Goal: Task Accomplishment & Management: Use online tool/utility

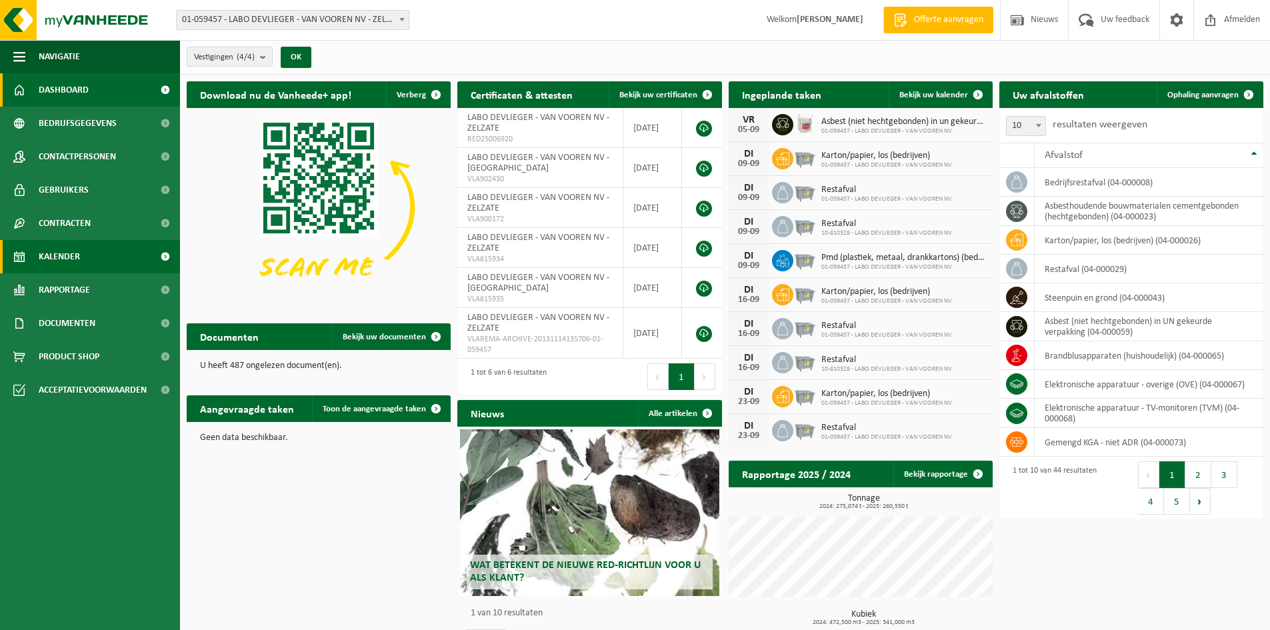
click at [85, 262] on link "Kalender" at bounding box center [90, 256] width 180 height 33
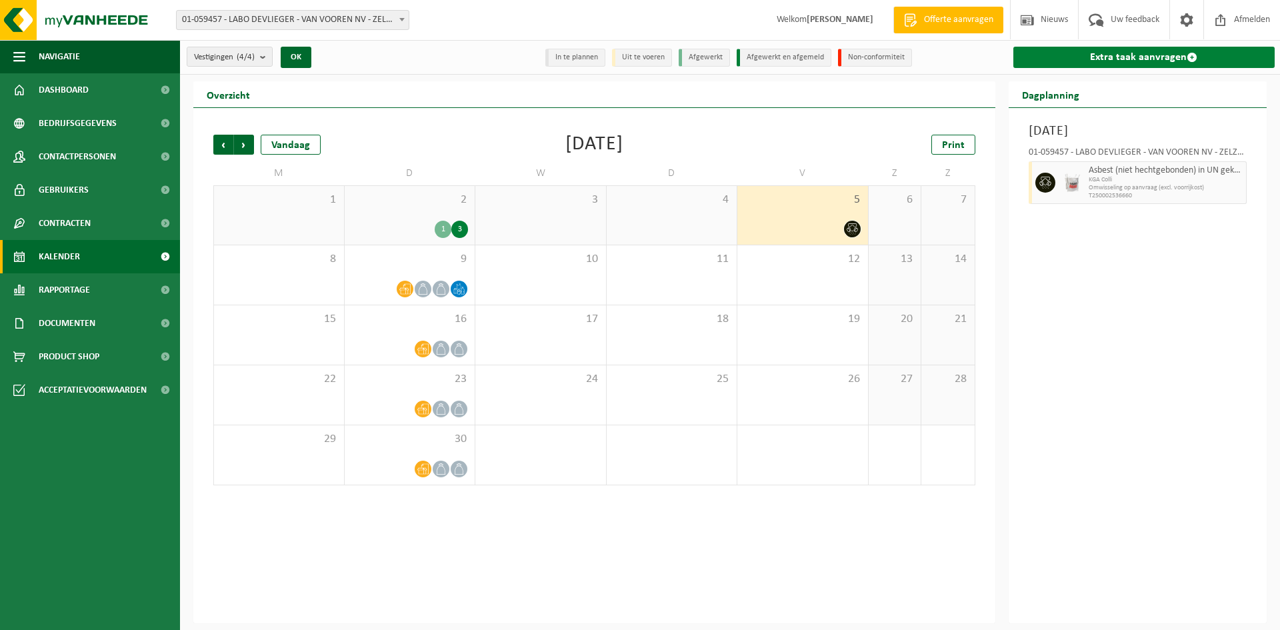
click at [1110, 61] on link "Extra taak aanvragen" at bounding box center [1144, 57] width 262 height 21
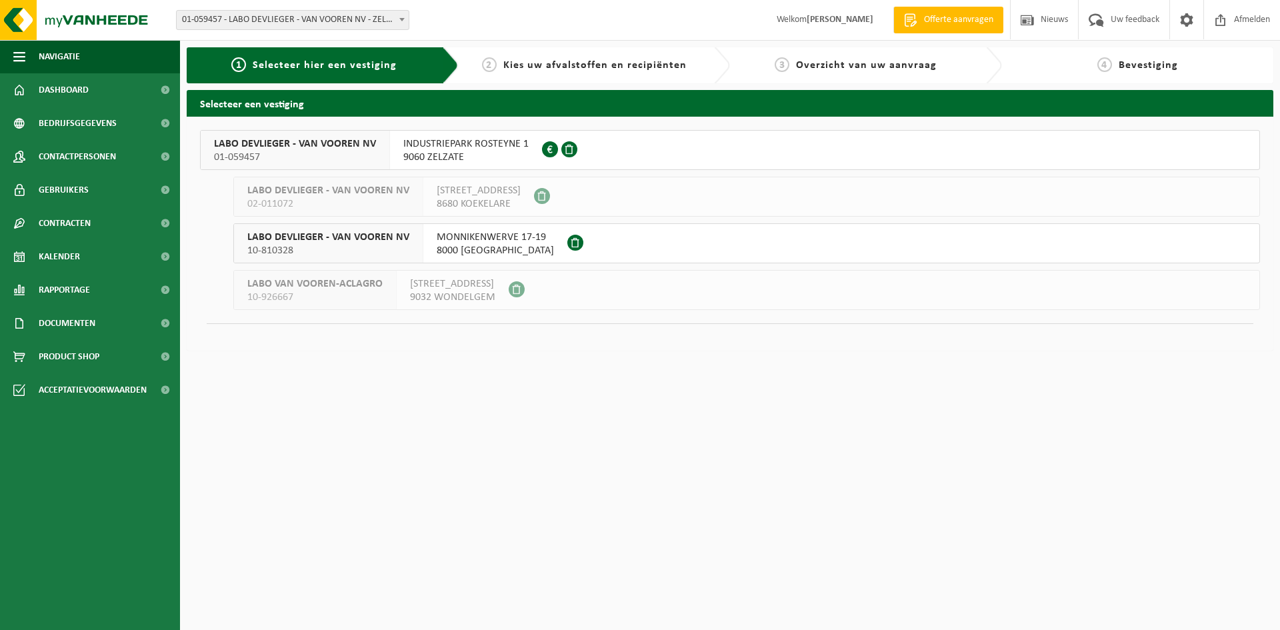
click at [325, 139] on span "LABO DEVLIEGER - VAN VOOREN NV" at bounding box center [295, 143] width 162 height 13
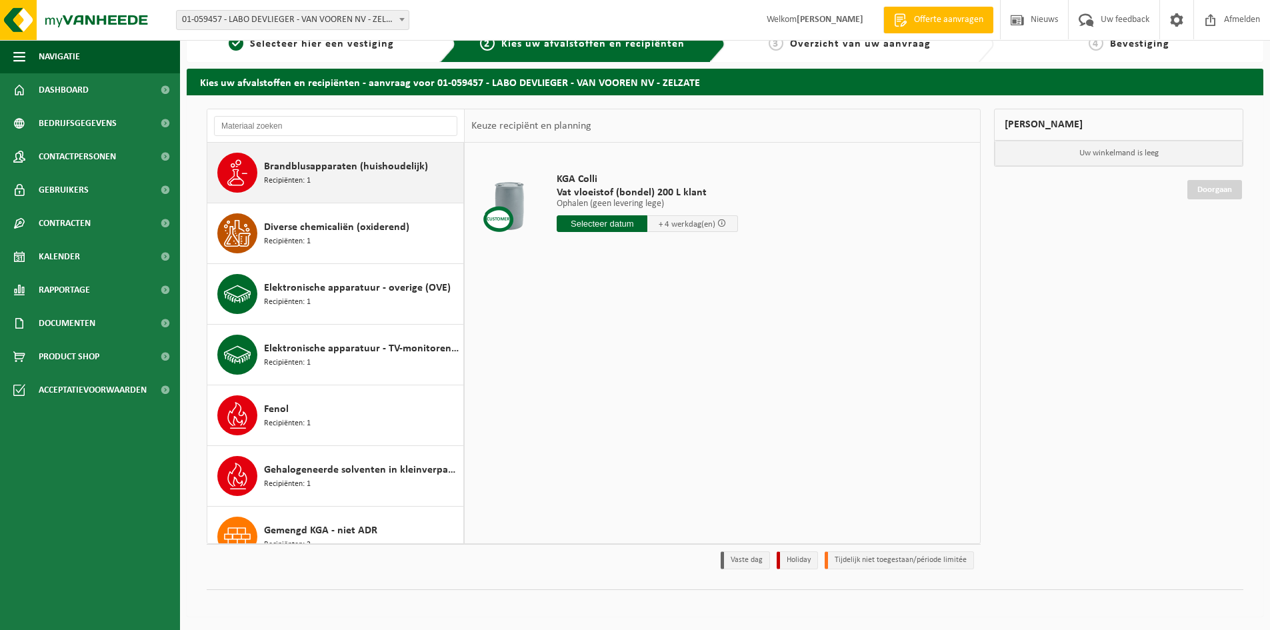
scroll to position [467, 0]
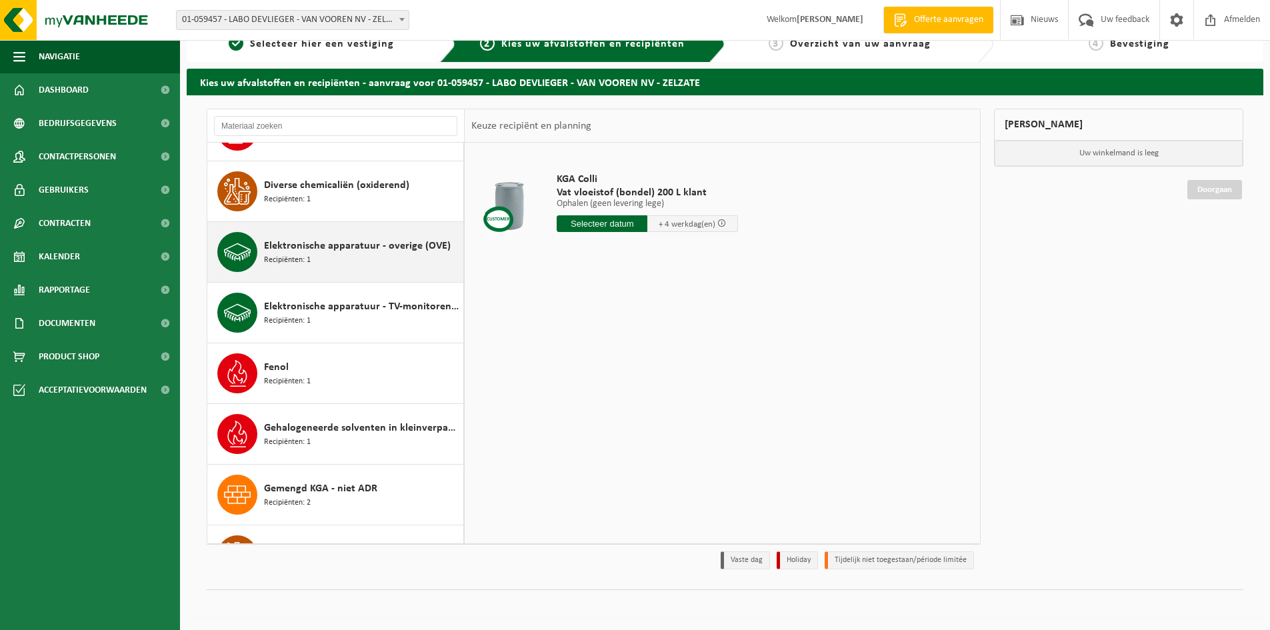
click at [311, 251] on span "Elektronische apparatuur - overige (OVE)" at bounding box center [357, 246] width 187 height 16
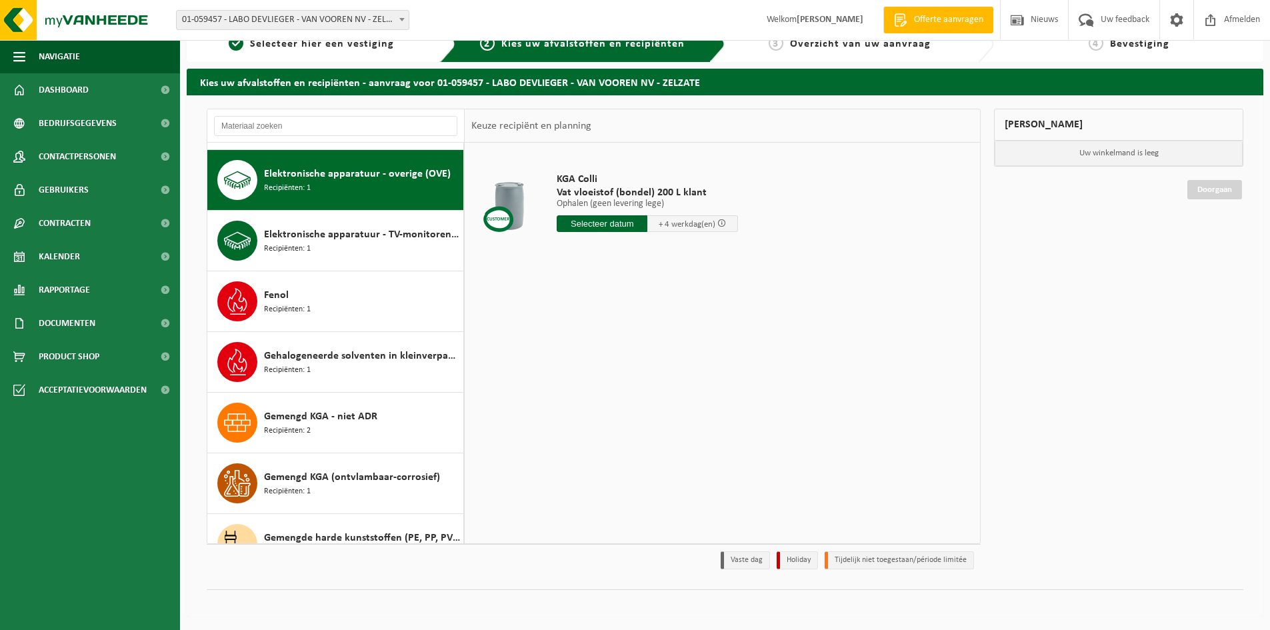
scroll to position [546, 0]
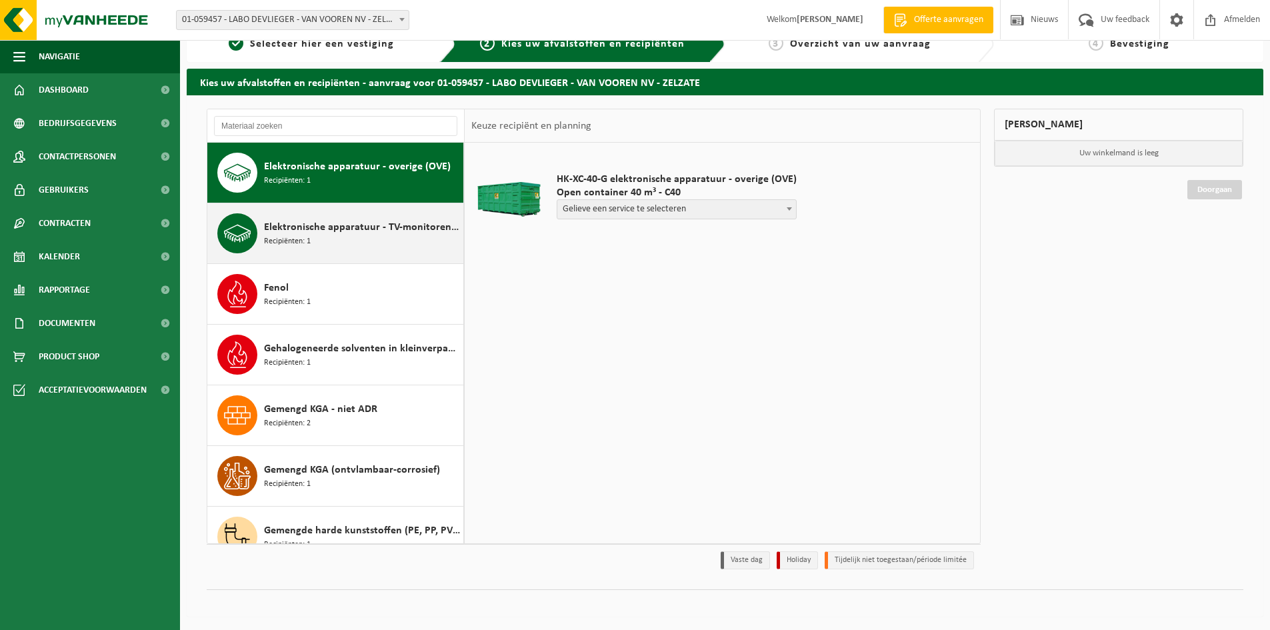
click at [300, 232] on span "Elektronische apparatuur - TV-monitoren (TVM)" at bounding box center [362, 227] width 196 height 16
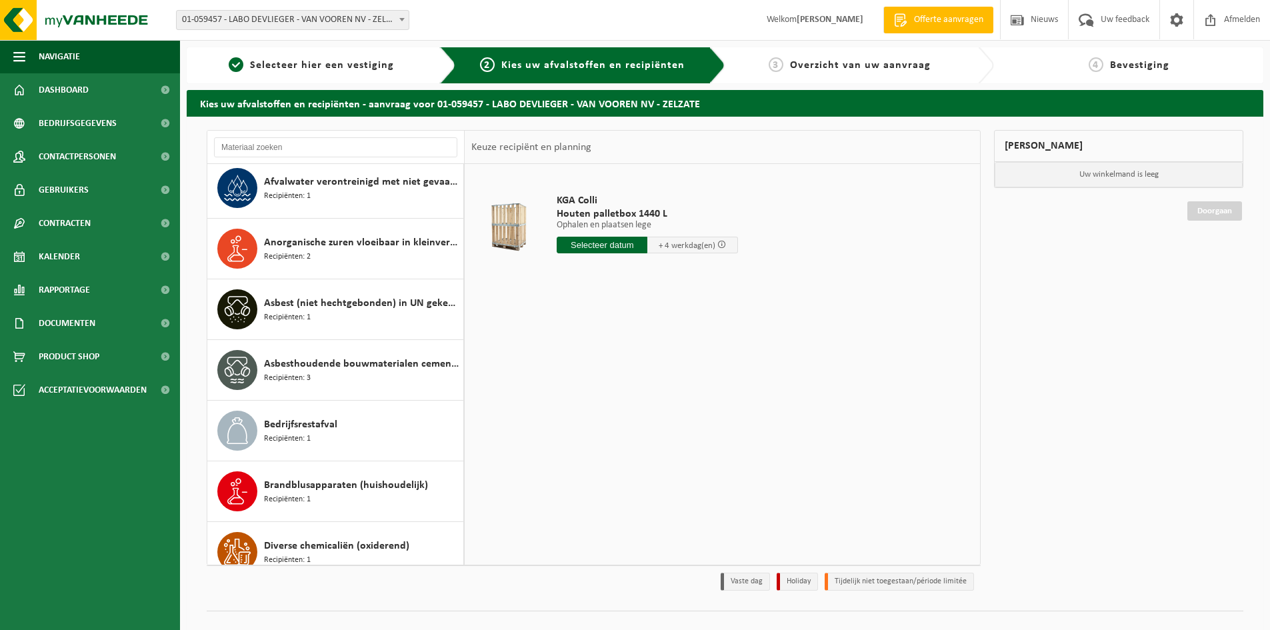
scroll to position [133, 0]
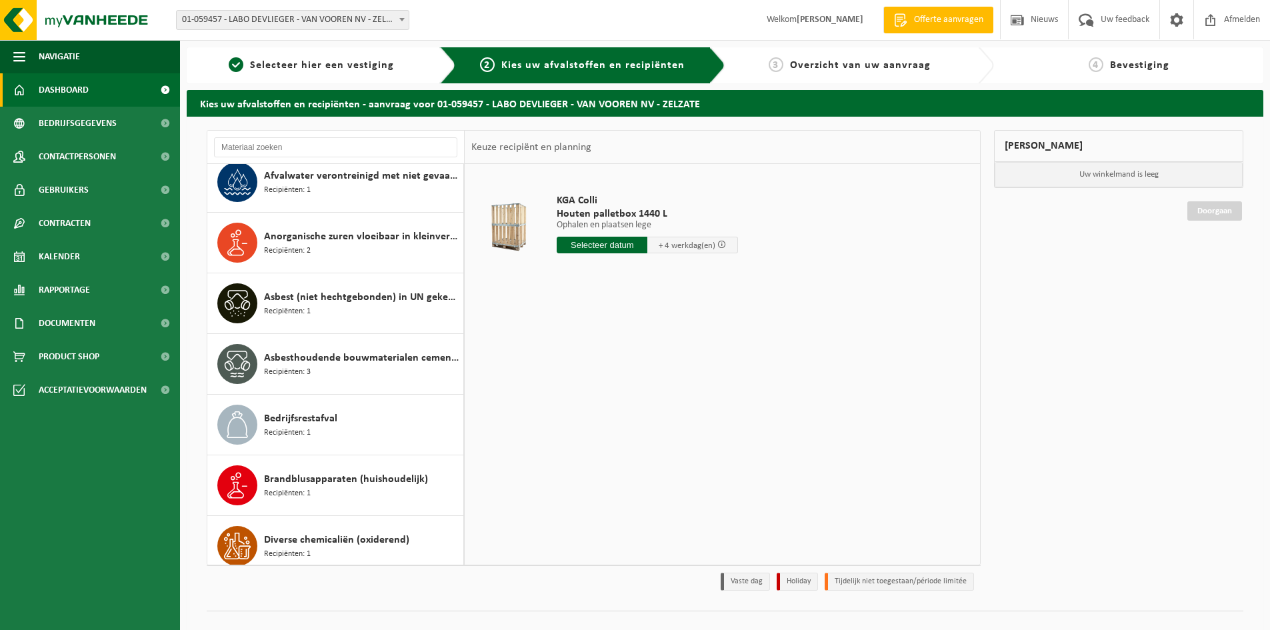
click at [88, 87] on span "Dashboard" at bounding box center [64, 89] width 50 height 33
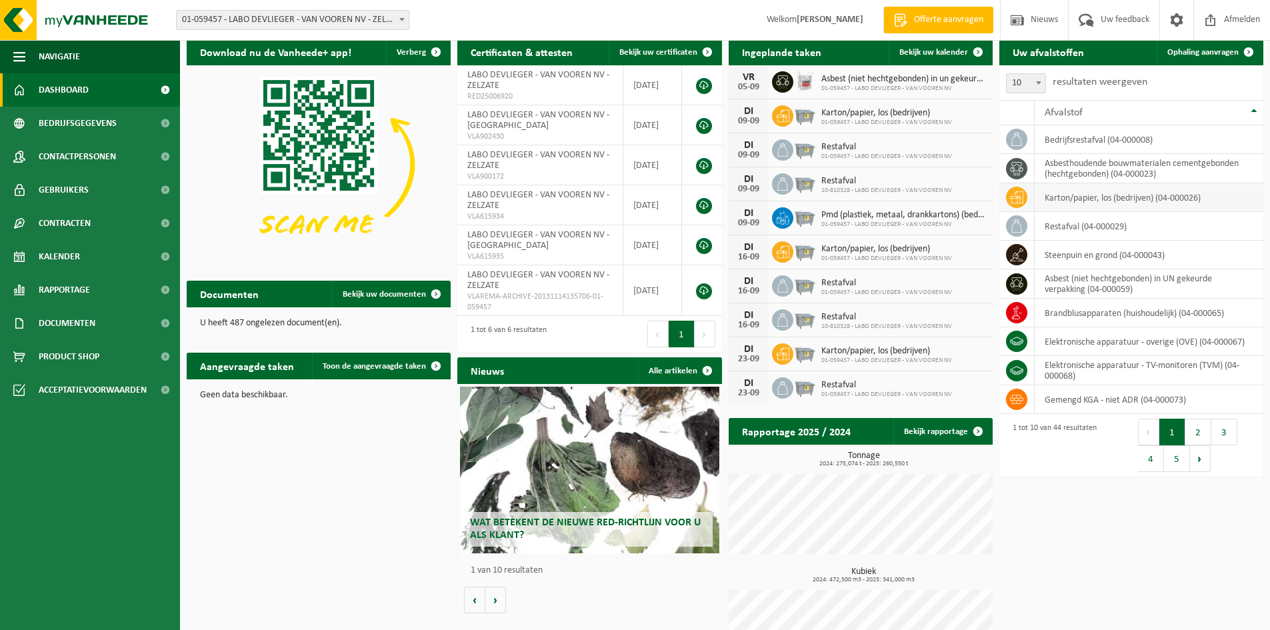
scroll to position [67, 0]
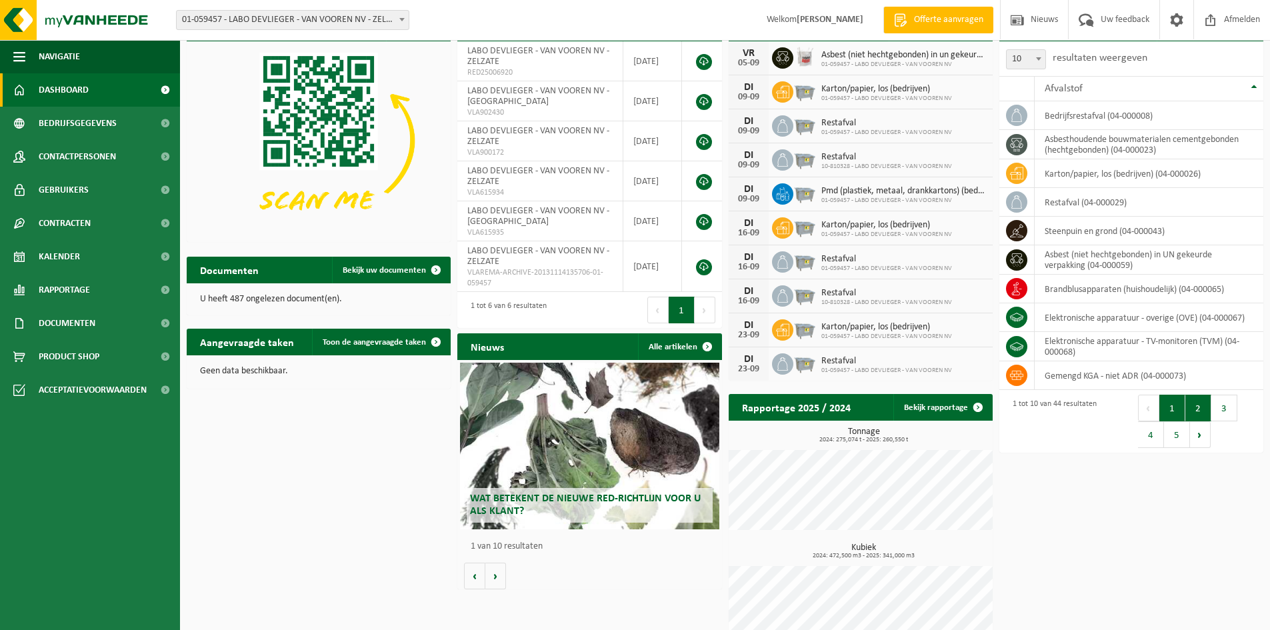
click at [1195, 410] on button "2" at bounding box center [1199, 408] width 26 height 27
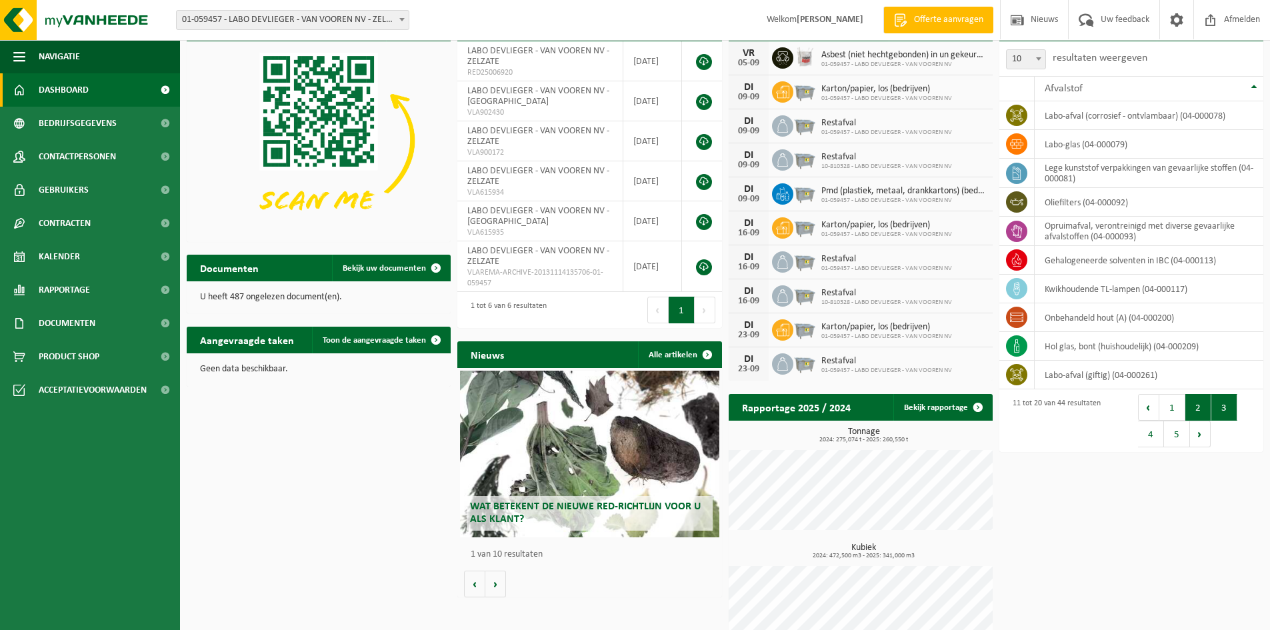
click at [1228, 407] on button "3" at bounding box center [1225, 407] width 26 height 27
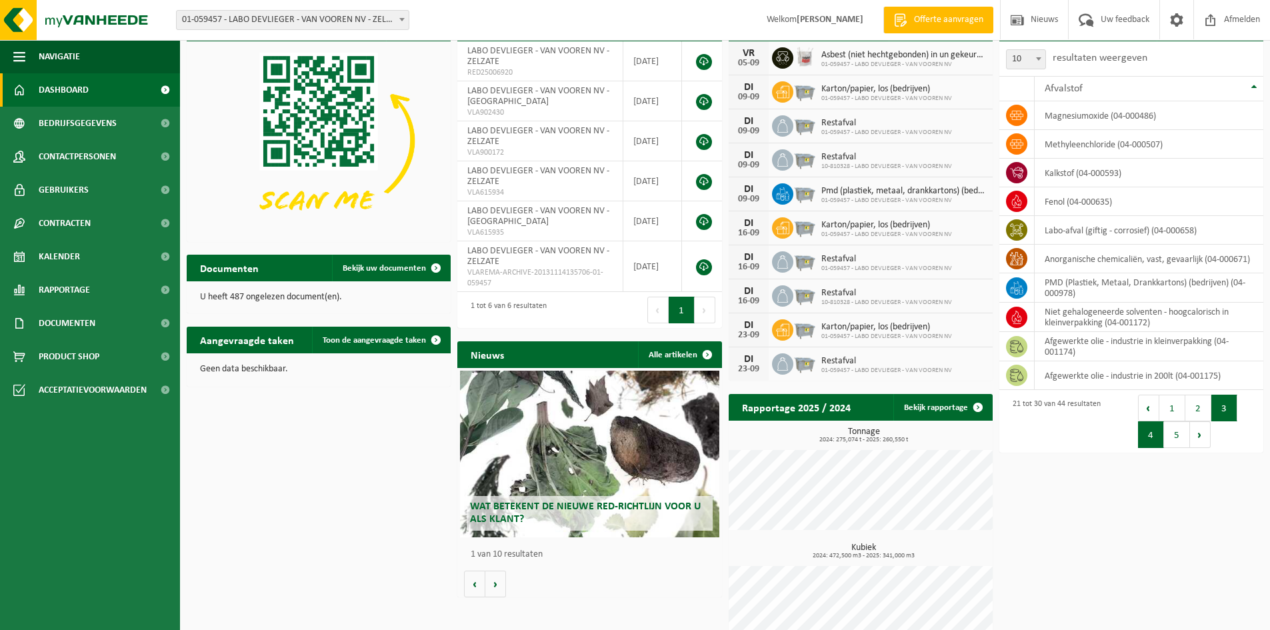
click at [1158, 438] on button "4" at bounding box center [1151, 434] width 26 height 27
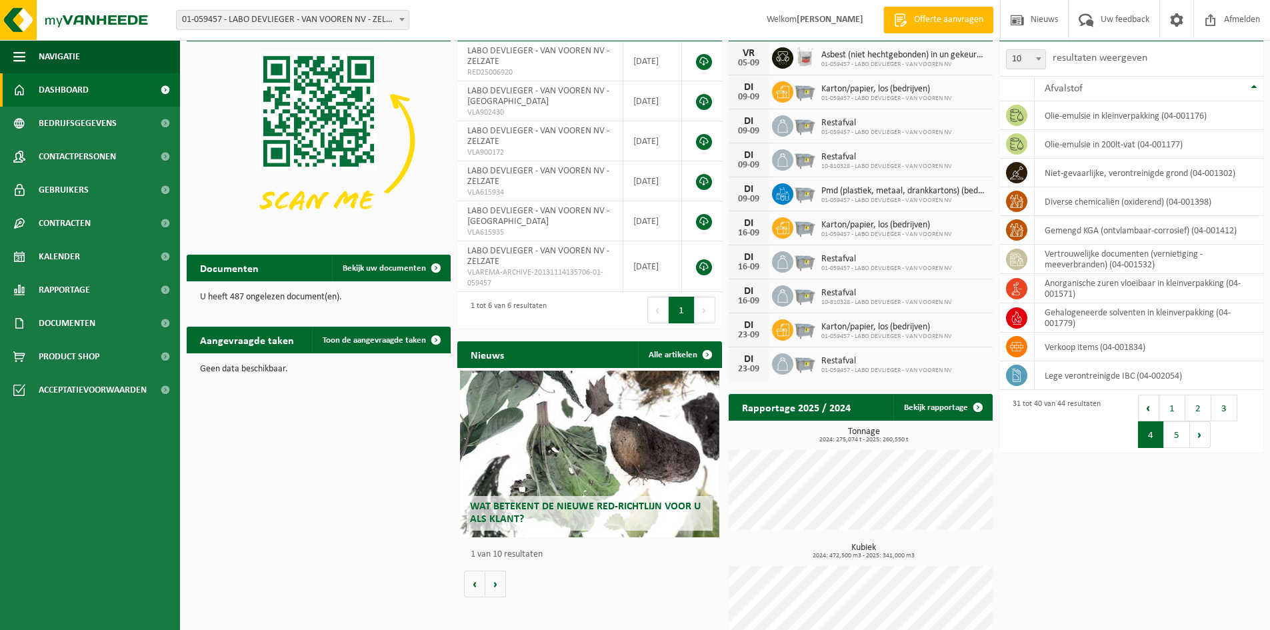
click at [1177, 439] on button "5" at bounding box center [1177, 434] width 26 height 27
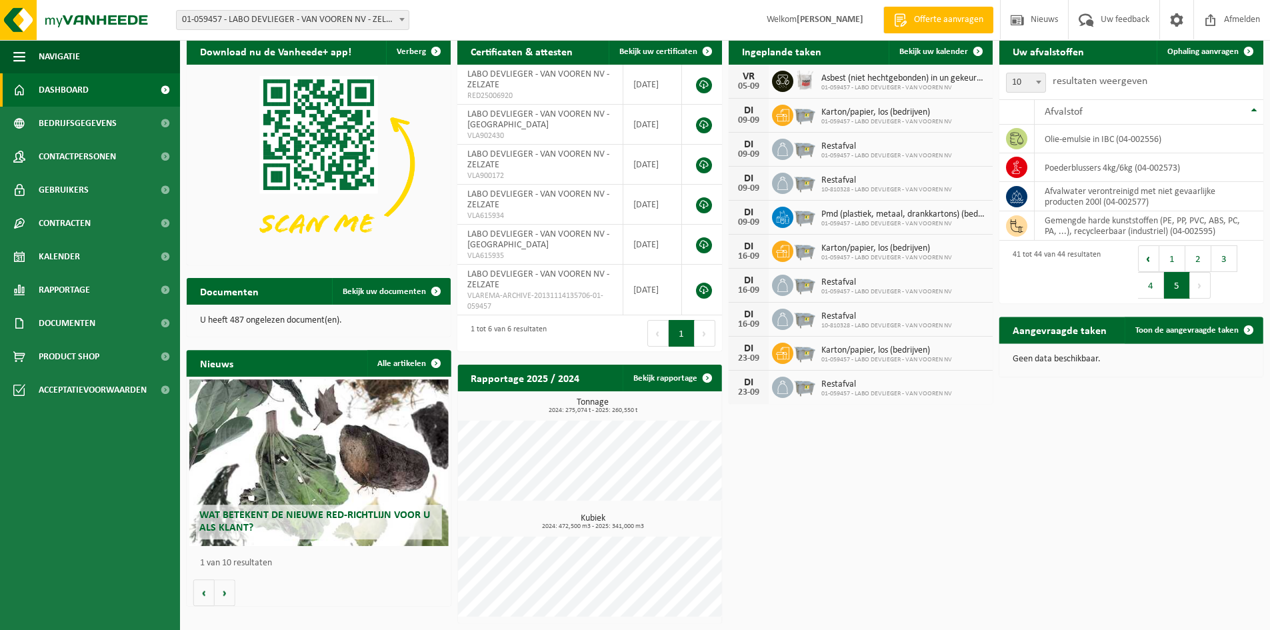
scroll to position [43, 0]
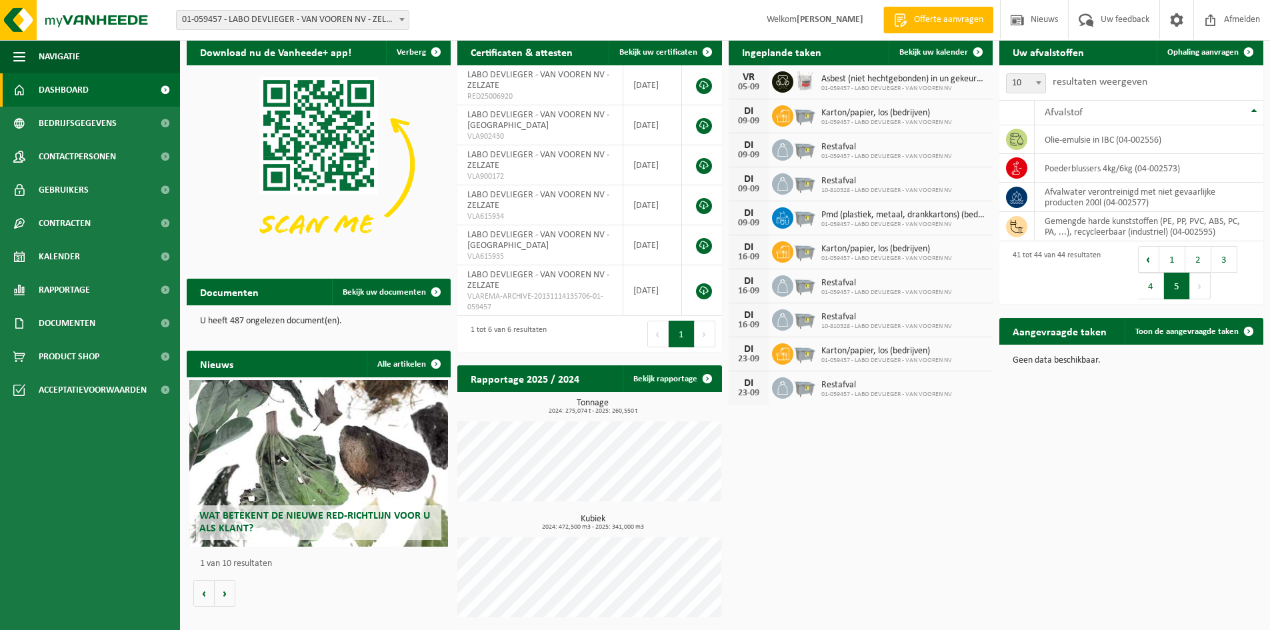
click at [1237, 261] on div "Eerste Vorige 1 2 3 4 5 Volgende Laatste" at bounding box center [1197, 272] width 119 height 53
click at [1230, 257] on button "3" at bounding box center [1225, 259] width 26 height 27
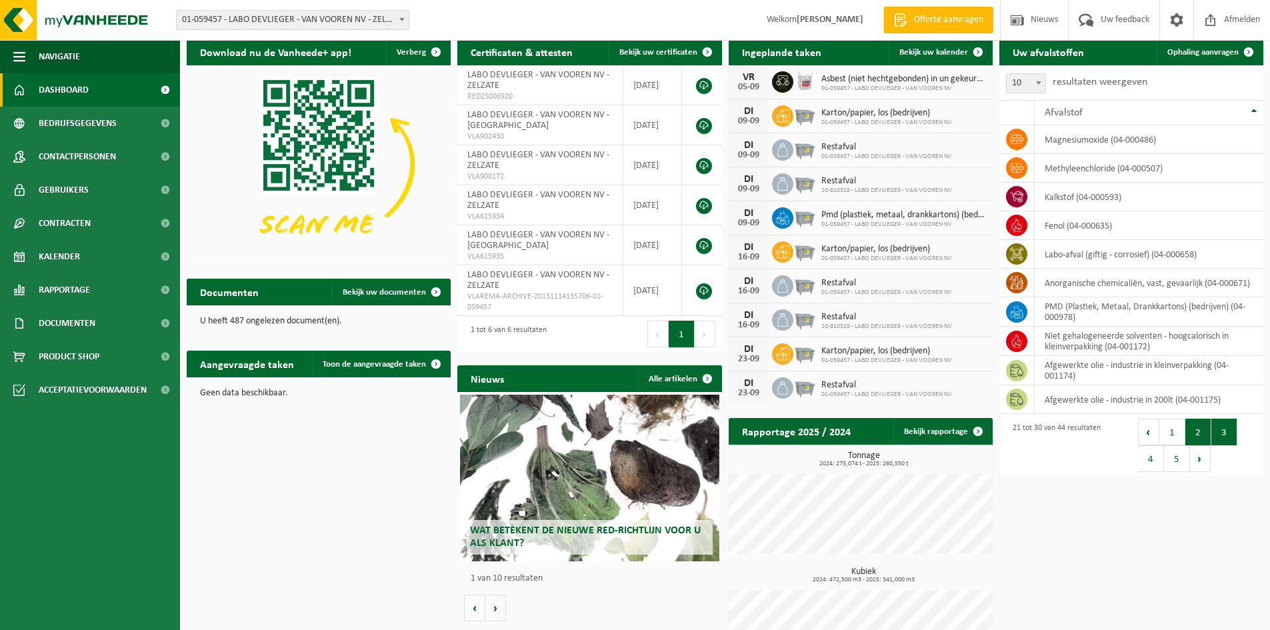
click at [1192, 428] on button "2" at bounding box center [1199, 432] width 26 height 27
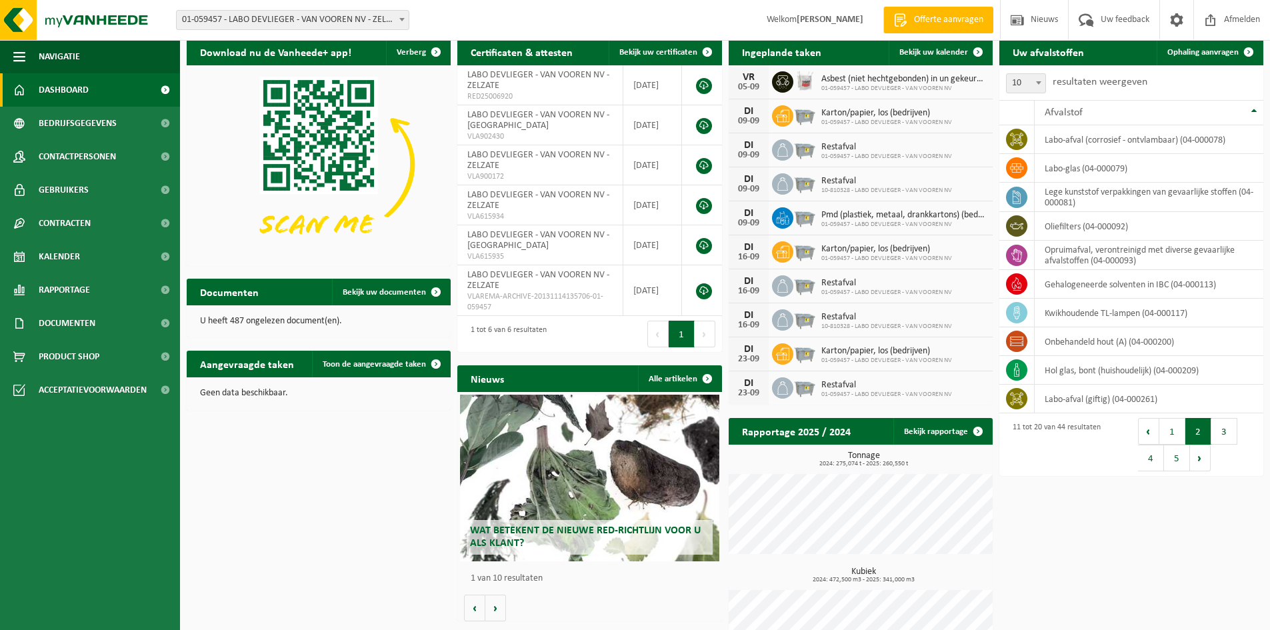
click at [1176, 430] on button "1" at bounding box center [1173, 431] width 26 height 27
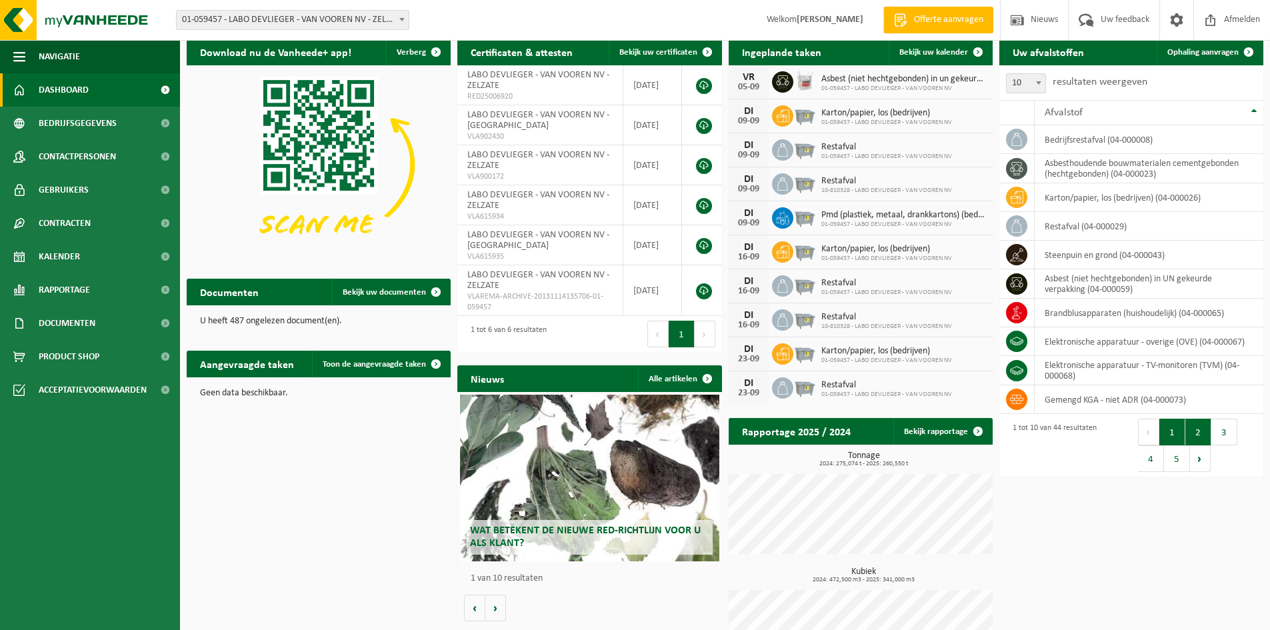
click at [1194, 435] on button "2" at bounding box center [1199, 432] width 26 height 27
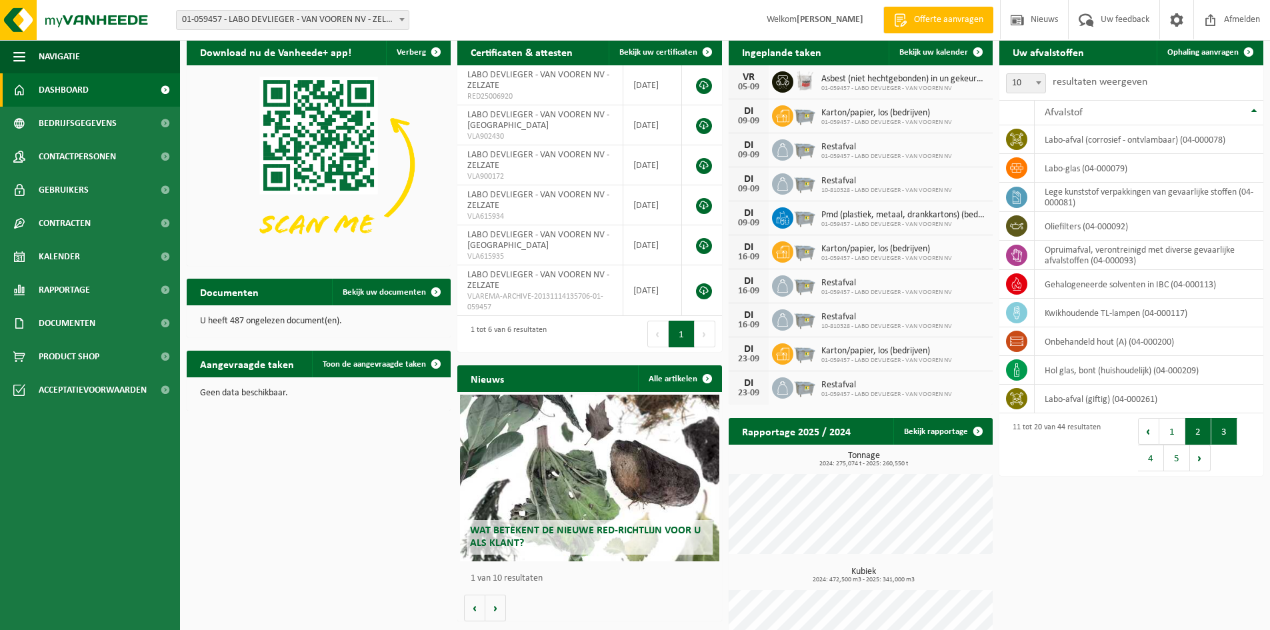
click at [1233, 431] on button "3" at bounding box center [1225, 431] width 26 height 27
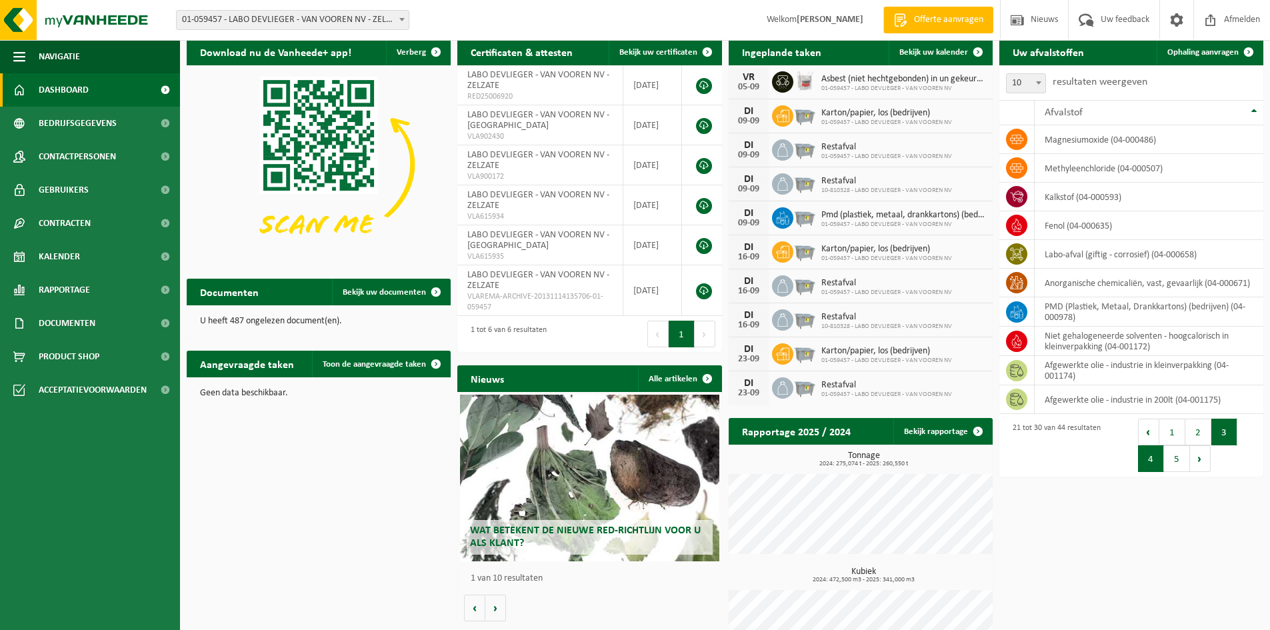
click at [1153, 459] on button "4" at bounding box center [1151, 458] width 26 height 27
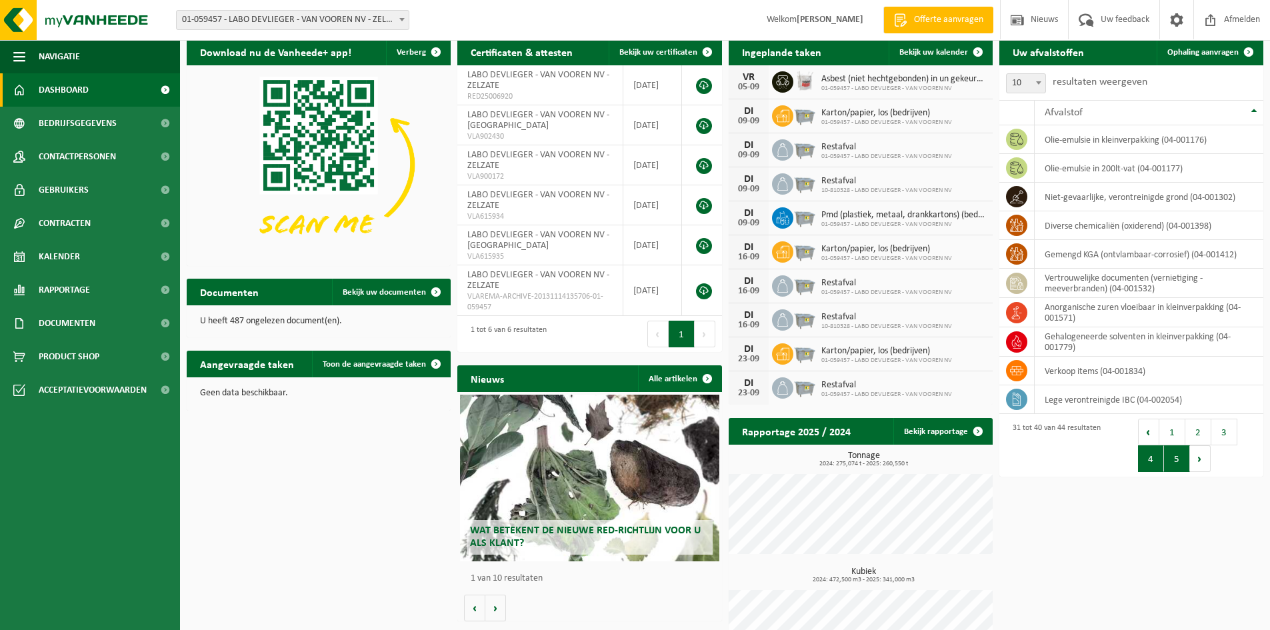
click at [1176, 459] on button "5" at bounding box center [1177, 458] width 26 height 27
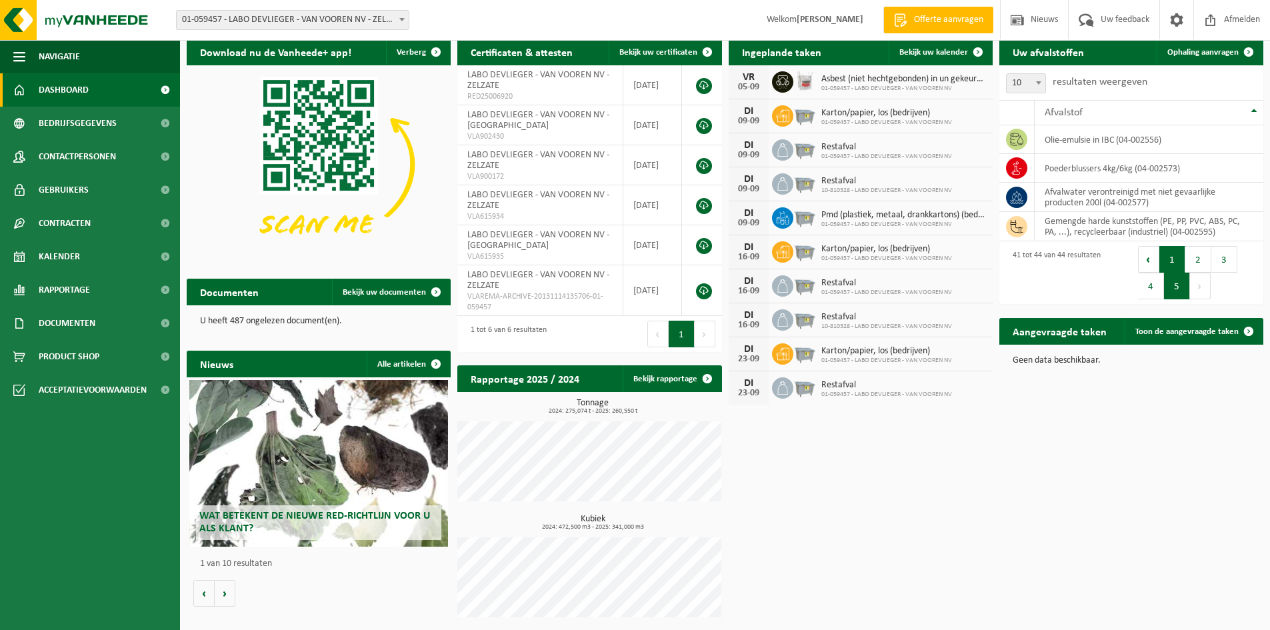
click at [1174, 265] on button "1" at bounding box center [1173, 259] width 26 height 27
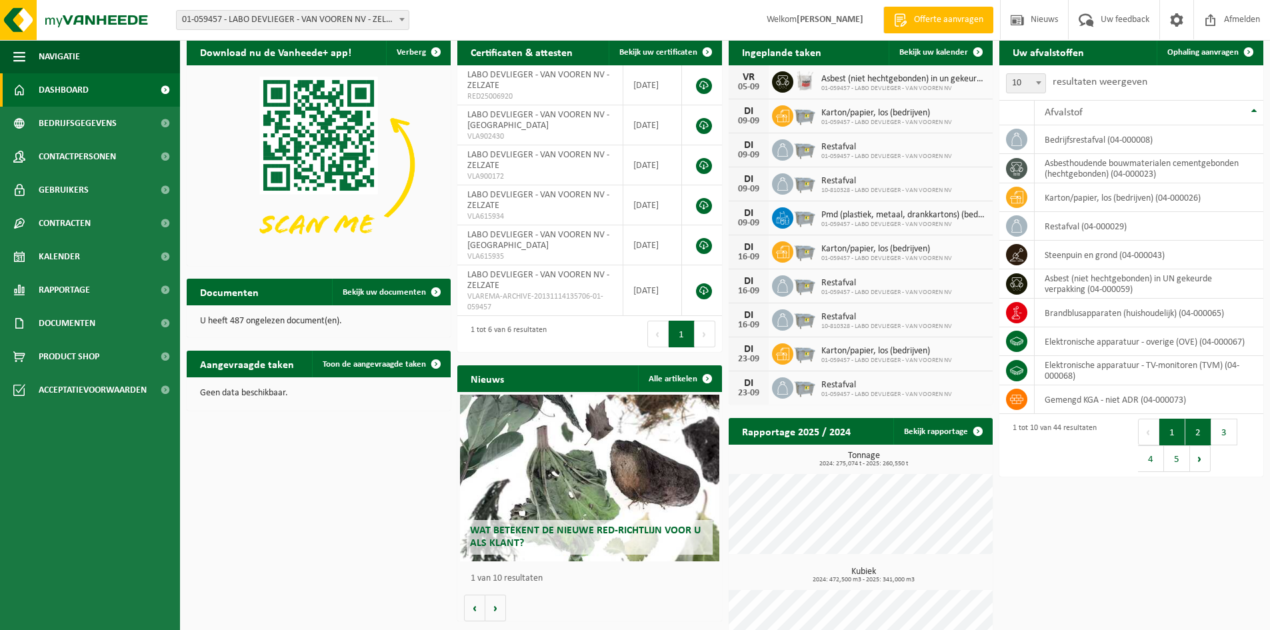
click at [1199, 434] on button "2" at bounding box center [1199, 432] width 26 height 27
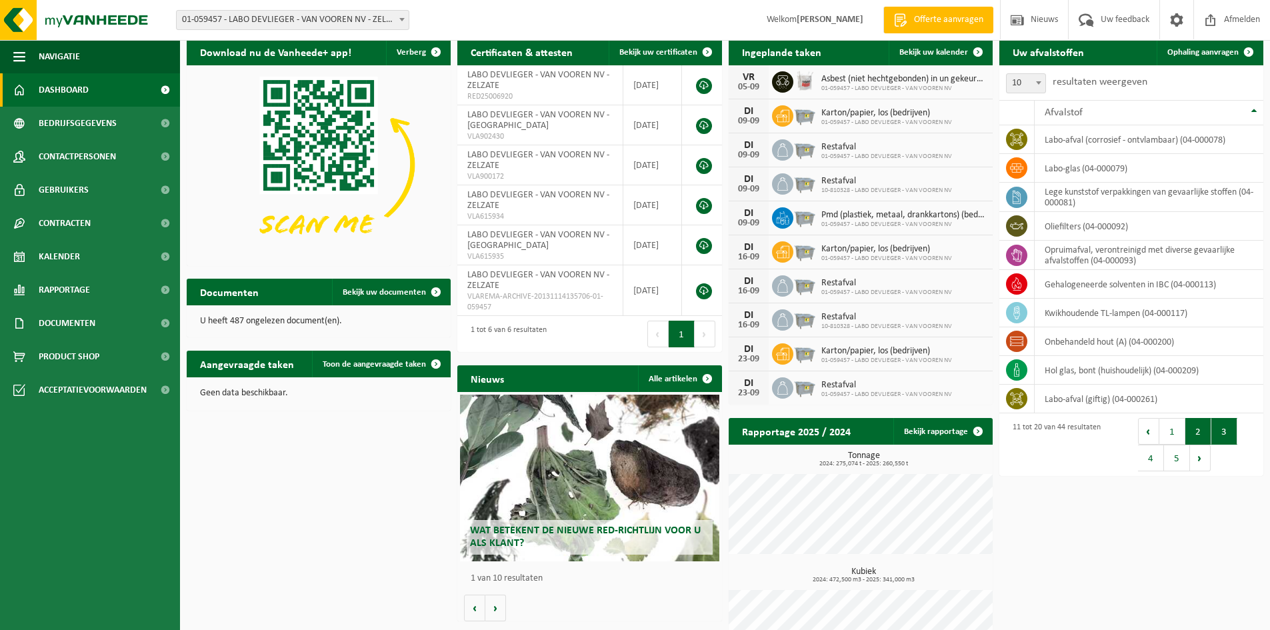
click at [1226, 433] on button "3" at bounding box center [1225, 431] width 26 height 27
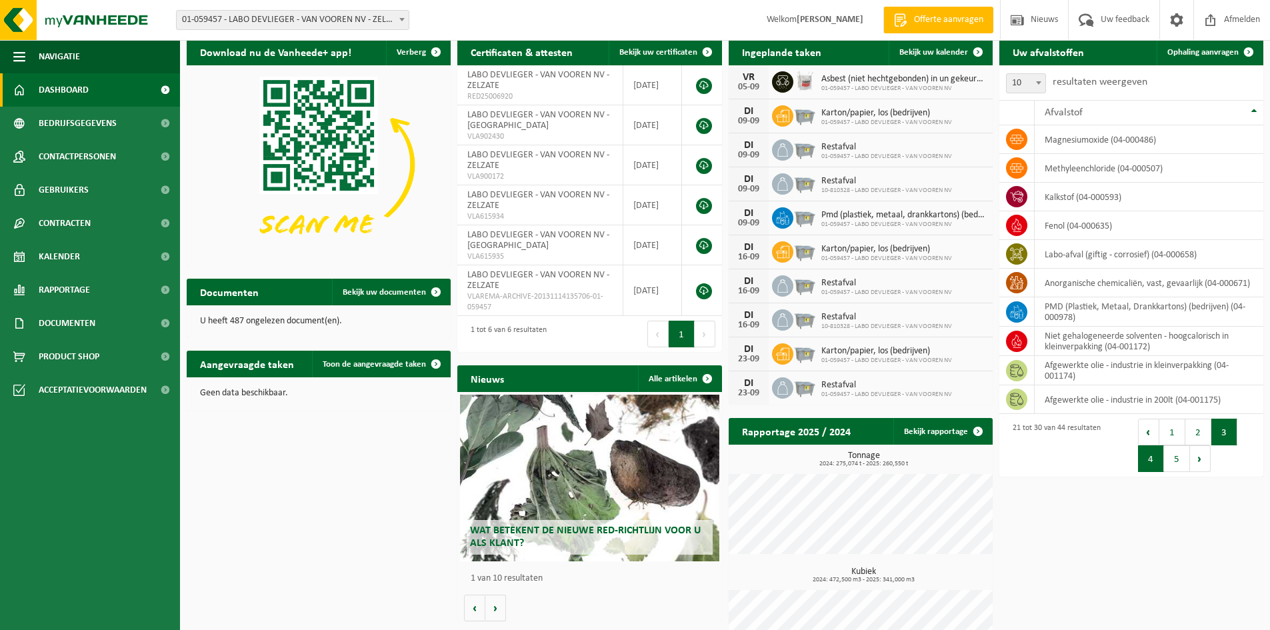
click at [1150, 461] on button "4" at bounding box center [1151, 458] width 26 height 27
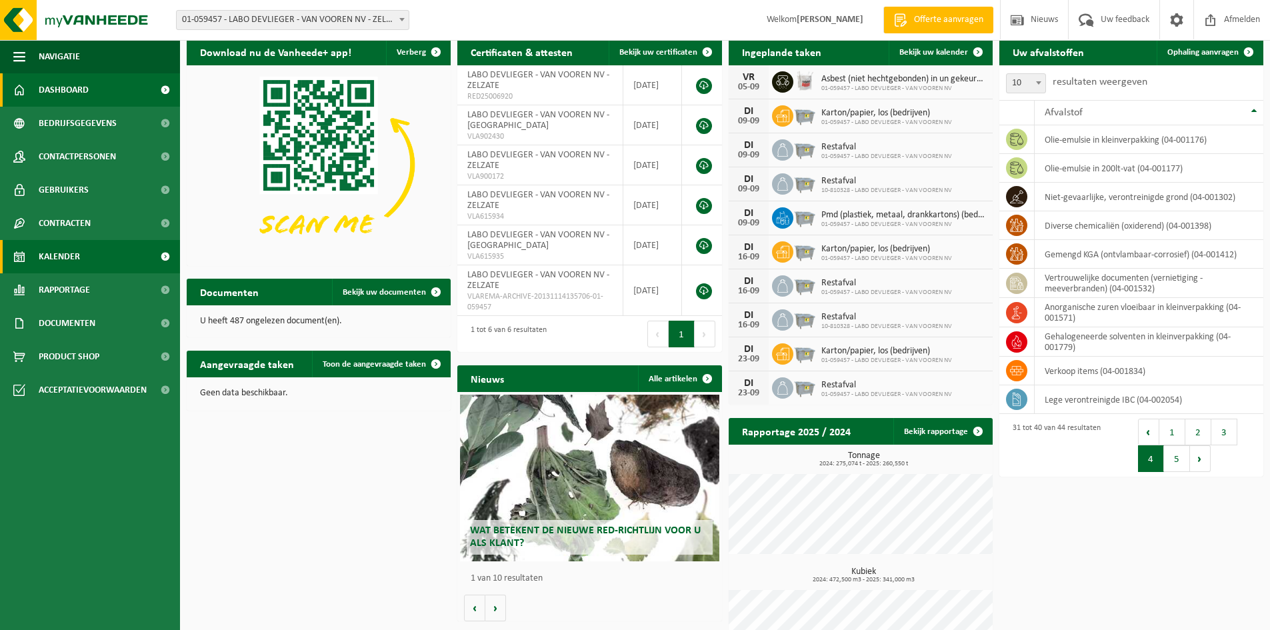
click at [61, 250] on span "Kalender" at bounding box center [59, 256] width 41 height 33
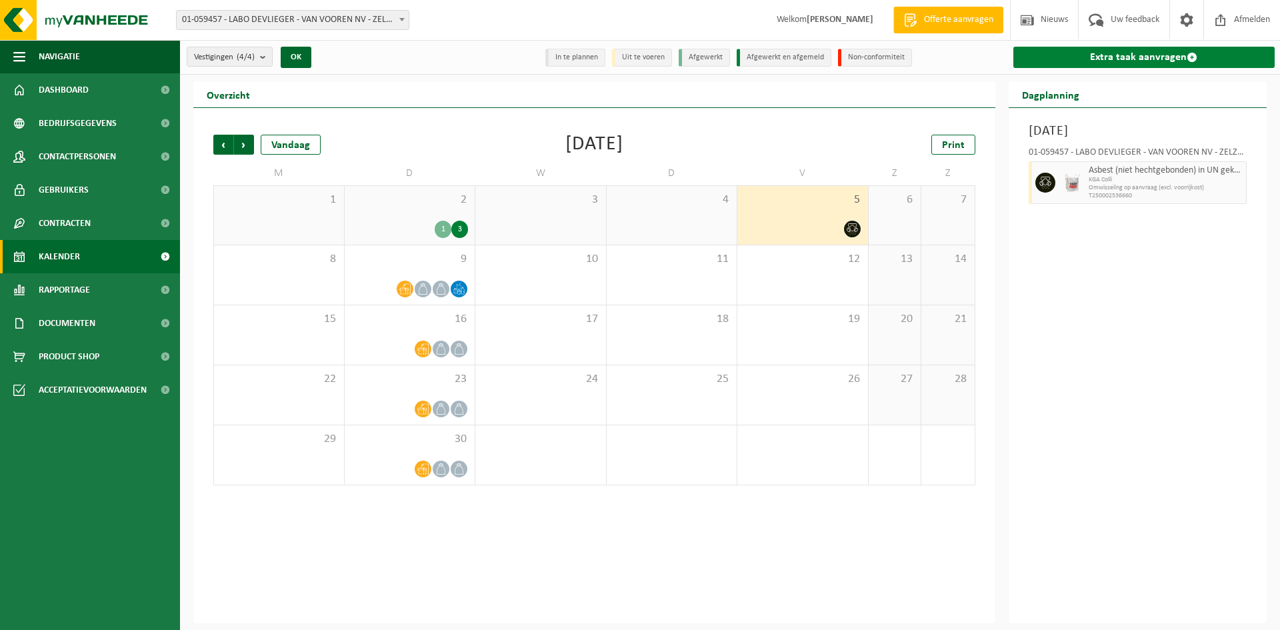
click at [1148, 59] on link "Extra taak aanvragen" at bounding box center [1144, 57] width 262 height 21
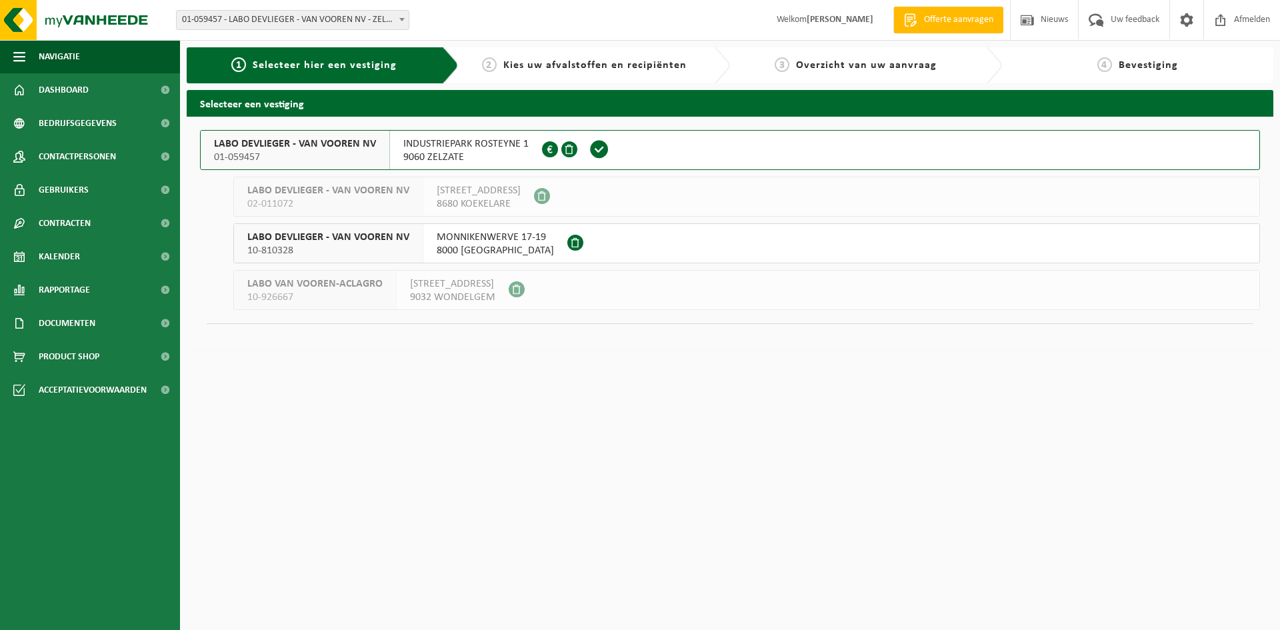
click at [317, 145] on span "LABO DEVLIEGER - VAN VOOREN NV" at bounding box center [295, 143] width 162 height 13
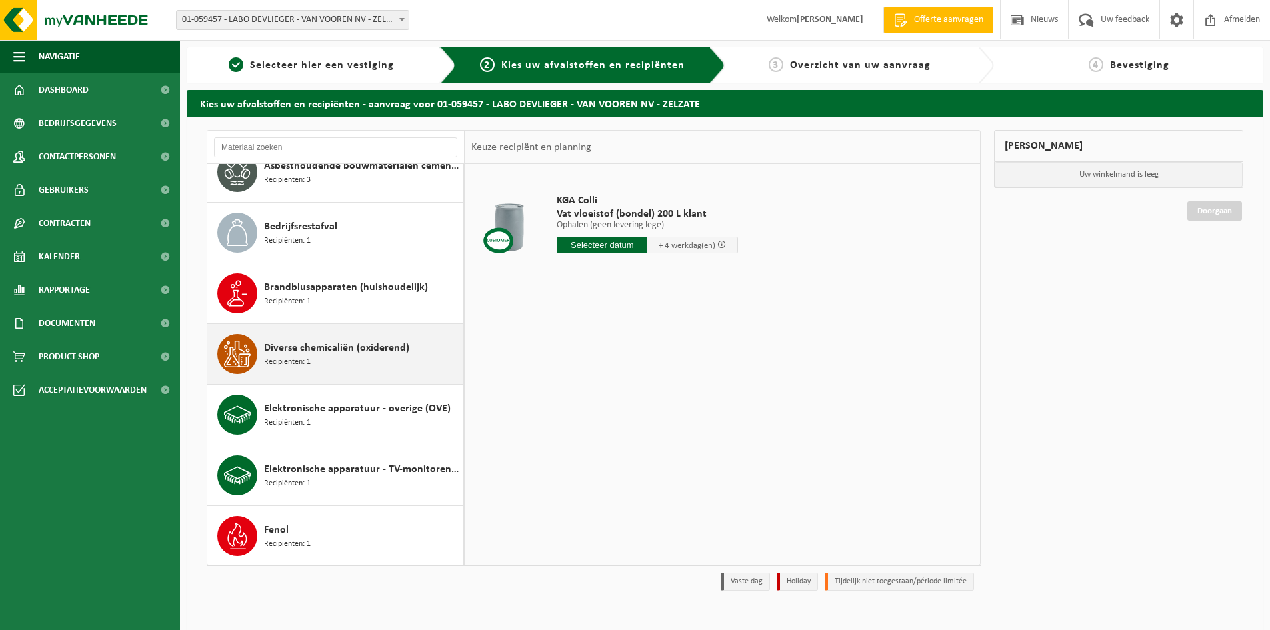
scroll to position [333, 0]
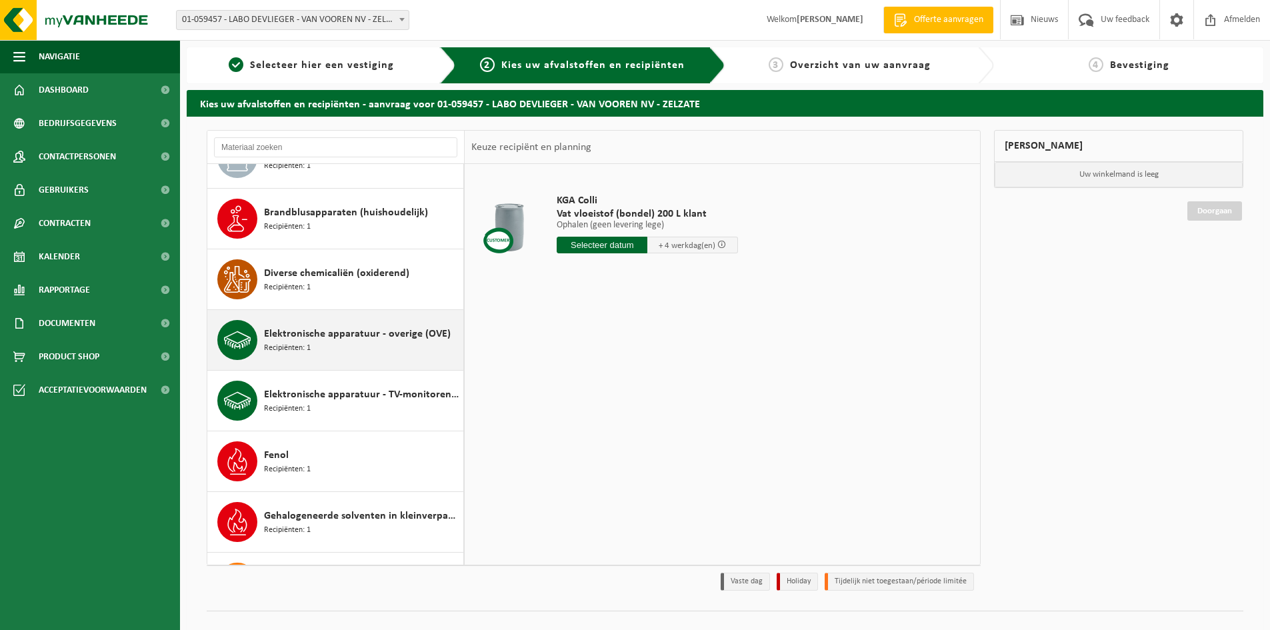
click at [379, 331] on span "Elektronische apparatuur - overige (OVE)" at bounding box center [357, 334] width 187 height 16
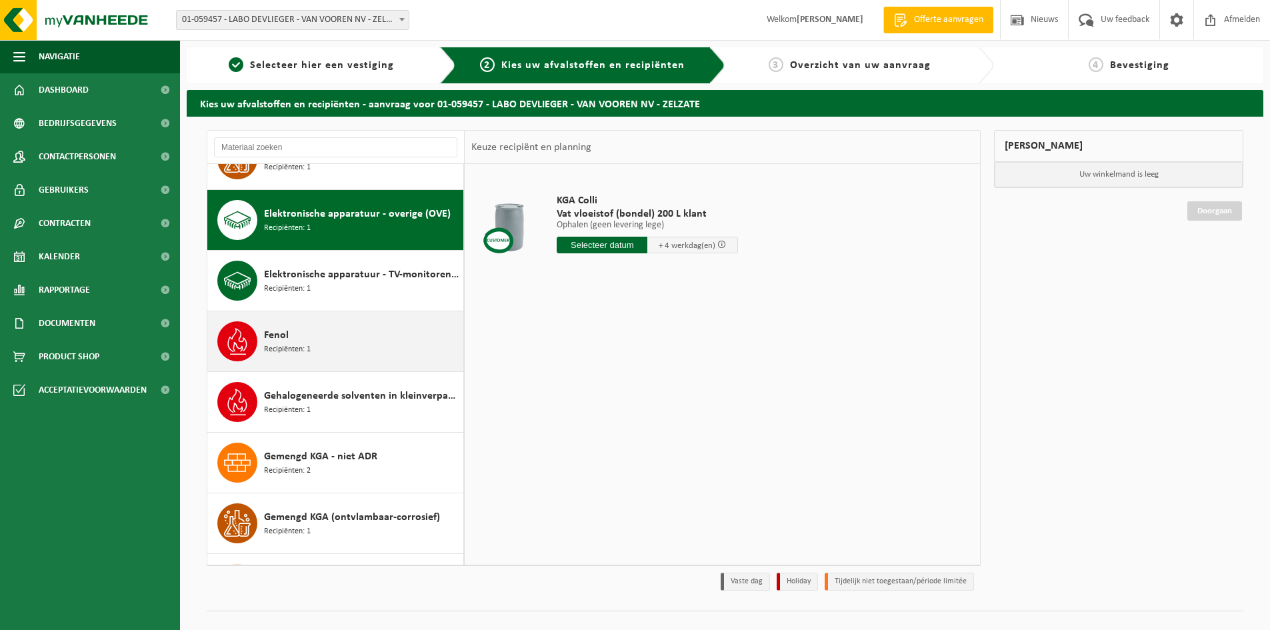
scroll to position [546, 0]
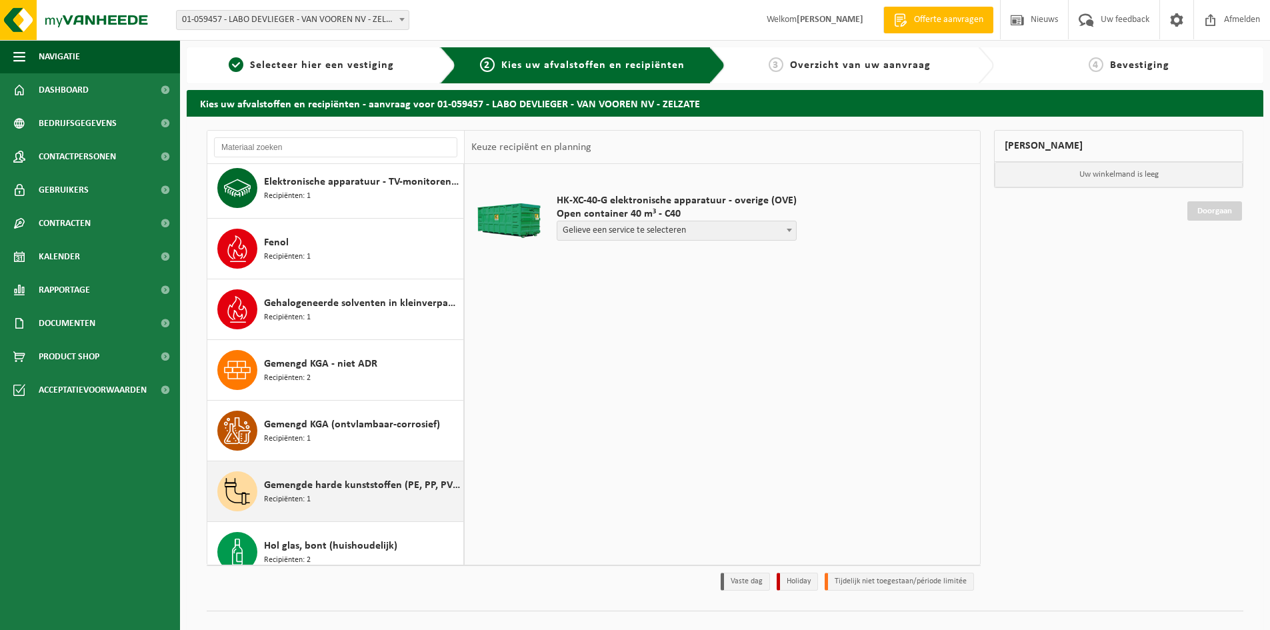
click at [343, 495] on div "Gemengde harde kunststoffen (PE, PP, PVC, ABS, PC, PA, ...), recycleerbaar (ind…" at bounding box center [362, 491] width 196 height 40
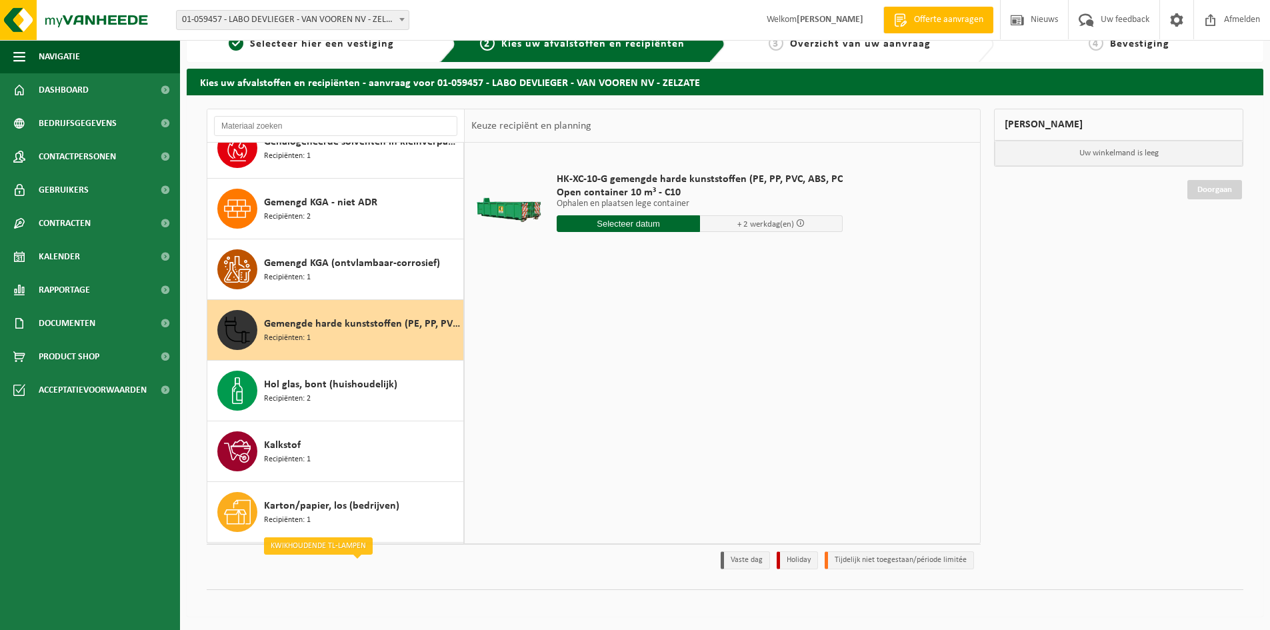
scroll to position [686, 0]
